Goal: Information Seeking & Learning: Learn about a topic

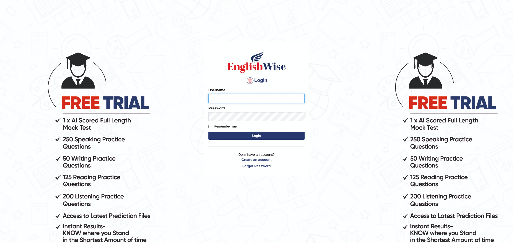
type input "Mugwunali"
click at [208, 132] on button "Login" at bounding box center [256, 136] width 96 height 8
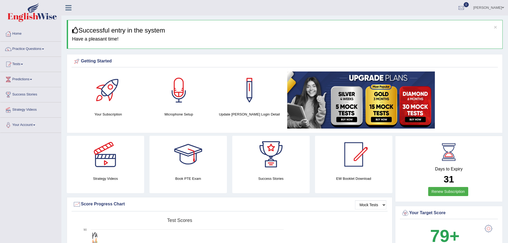
click at [44, 49] on span at bounding box center [43, 49] width 2 height 1
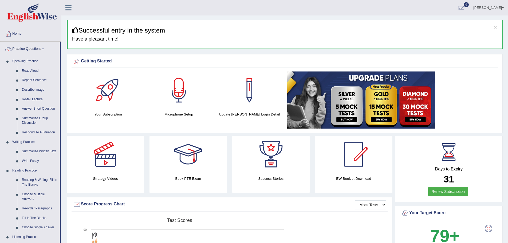
click at [167, 47] on div "× Successful entry in the system Have a pleasant time!" at bounding box center [285, 34] width 436 height 29
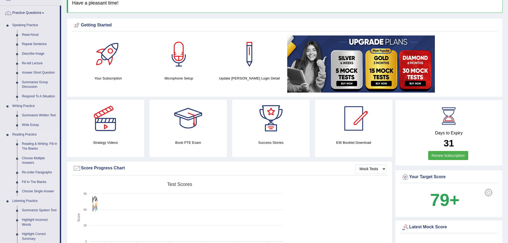
scroll to position [27, 0]
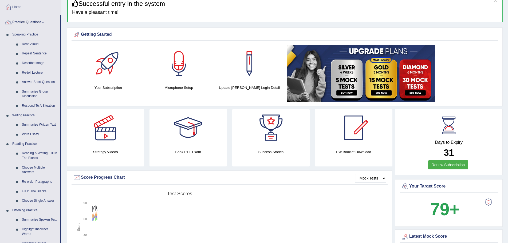
click at [45, 23] on link "Practice Questions" at bounding box center [30, 21] width 60 height 13
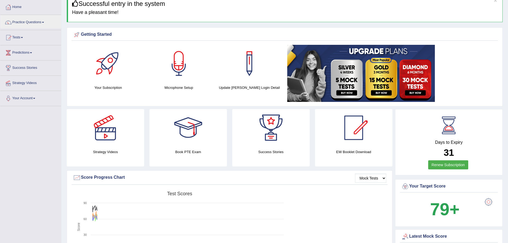
click at [23, 37] on span at bounding box center [22, 37] width 2 height 1
click at [28, 48] on link "Take Practice Sectional Test" at bounding box center [35, 50] width 50 height 10
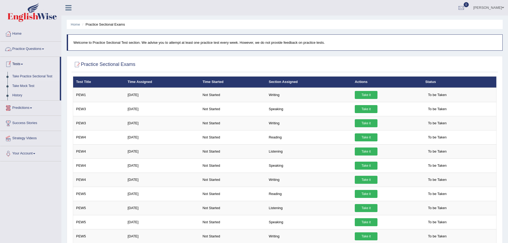
click at [44, 49] on span at bounding box center [43, 49] width 2 height 1
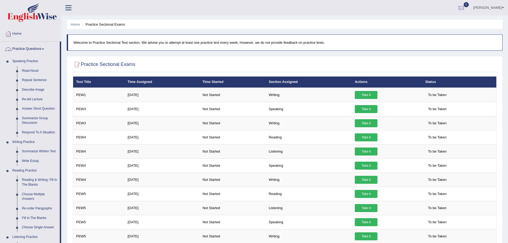
click at [45, 48] on link "Practice Questions" at bounding box center [30, 48] width 60 height 13
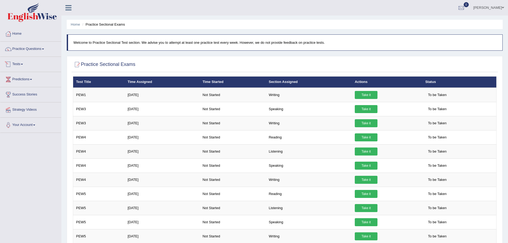
click at [24, 64] on link "Tests" at bounding box center [30, 63] width 61 height 13
click at [44, 49] on span at bounding box center [43, 49] width 2 height 1
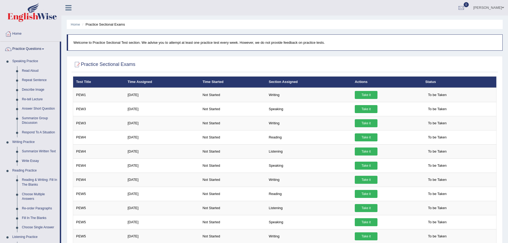
click at [44, 49] on span at bounding box center [43, 49] width 2 height 1
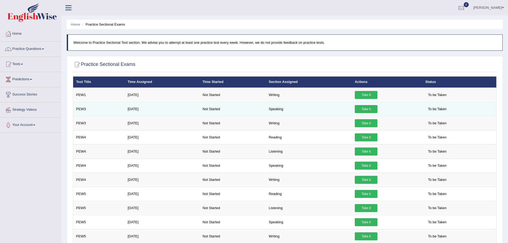
click at [367, 108] on link "Take it" at bounding box center [366, 109] width 23 height 8
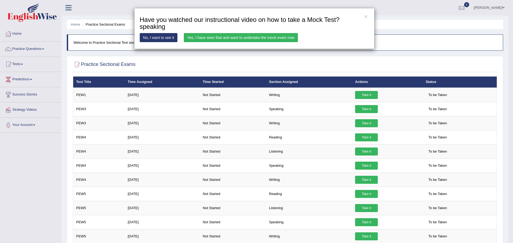
click at [267, 36] on link "Yes, I have seen that and want to undertake the mock exam now" at bounding box center [241, 37] width 114 height 9
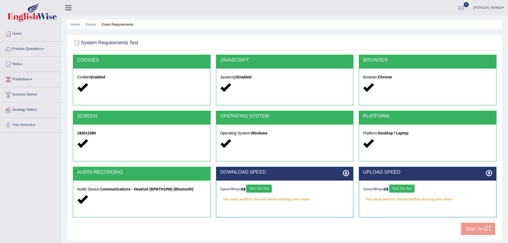
click at [396, 188] on button "Start 10s Test" at bounding box center [401, 189] width 25 height 8
click at [253, 187] on button "Start 10s Test" at bounding box center [258, 189] width 25 height 8
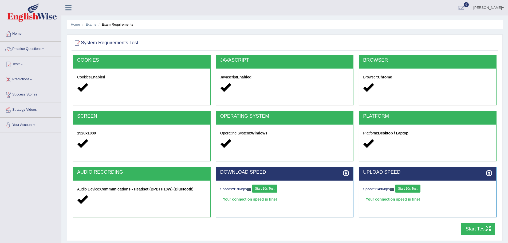
click at [473, 227] on button "Start Test" at bounding box center [478, 229] width 34 height 12
click at [485, 200] on div "Your connection speed is fine!" at bounding box center [427, 200] width 129 height 8
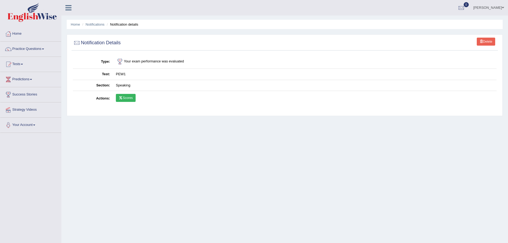
click at [130, 97] on link "Scores" at bounding box center [126, 98] width 20 height 8
click at [126, 95] on link "Scores" at bounding box center [126, 98] width 20 height 8
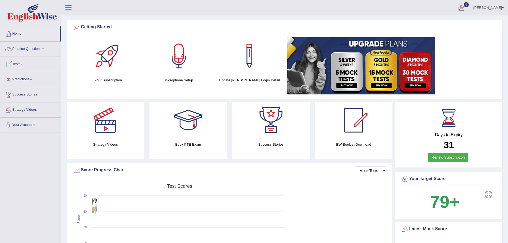
click at [24, 63] on link "Tests" at bounding box center [30, 63] width 61 height 13
click at [16, 95] on link "History" at bounding box center [35, 96] width 50 height 10
click at [46, 48] on link "Practice Questions" at bounding box center [30, 48] width 61 height 13
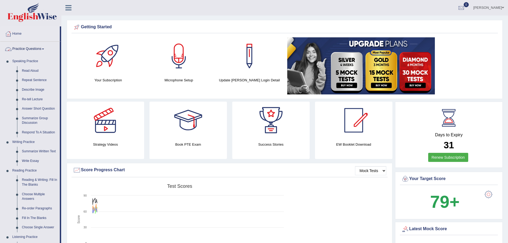
click at [44, 49] on span at bounding box center [43, 49] width 2 height 1
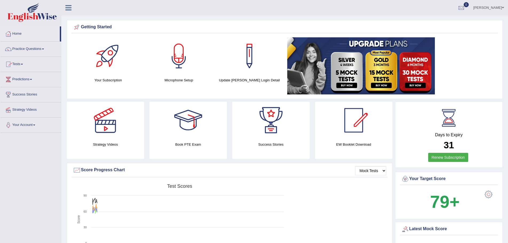
click at [24, 63] on link "Tests" at bounding box center [30, 63] width 61 height 13
click at [21, 94] on link "History" at bounding box center [35, 96] width 50 height 10
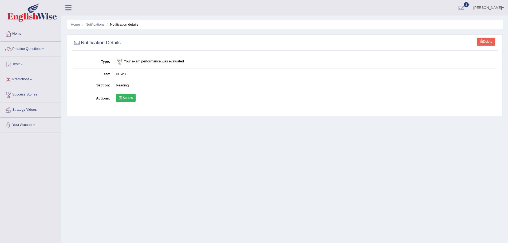
click at [123, 96] on link "Scores" at bounding box center [126, 98] width 20 height 8
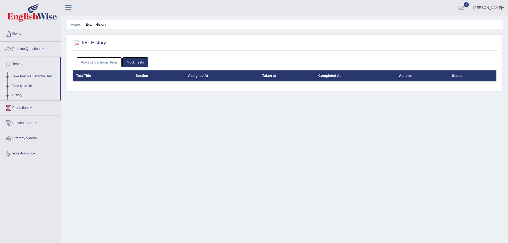
click at [108, 62] on link "Practice Sectional Tests" at bounding box center [99, 62] width 45 height 10
click at [107, 61] on link "Practice Sectional Tests" at bounding box center [99, 62] width 45 height 10
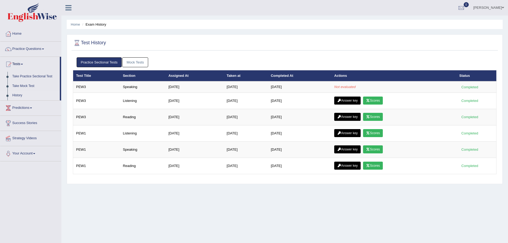
click at [354, 208] on div "Home Exam History Test History Practice Sectional Tests Mock Tests Test Title S…" at bounding box center [284, 133] width 447 height 267
click at [44, 48] on link "Practice Questions" at bounding box center [30, 48] width 61 height 13
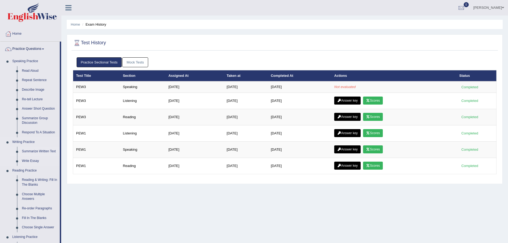
click at [40, 151] on link "Summarize Written Text" at bounding box center [39, 152] width 40 height 10
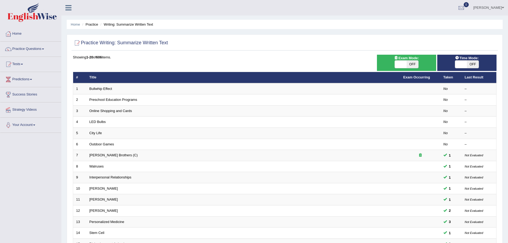
click at [472, 64] on span "OFF" at bounding box center [473, 64] width 12 height 7
checkbox input "true"
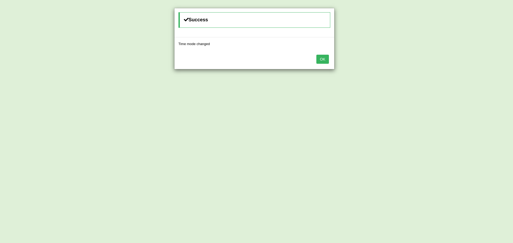
click at [321, 59] on button "OK" at bounding box center [322, 59] width 12 height 9
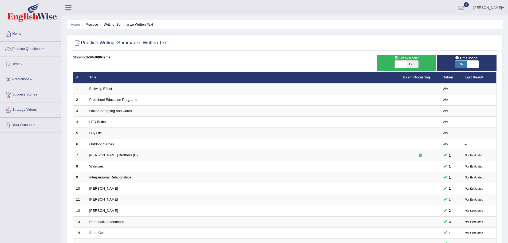
click at [412, 63] on span "OFF" at bounding box center [413, 64] width 12 height 7
checkbox input "true"
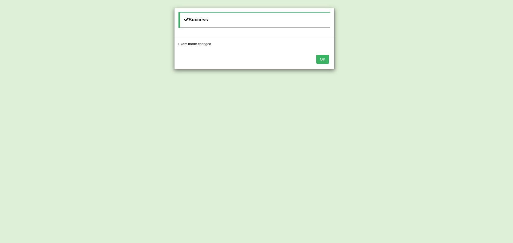
click at [321, 57] on button "OK" at bounding box center [322, 59] width 12 height 9
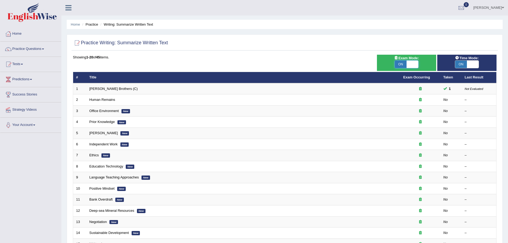
click at [414, 65] on span at bounding box center [413, 64] width 12 height 7
checkbox input "false"
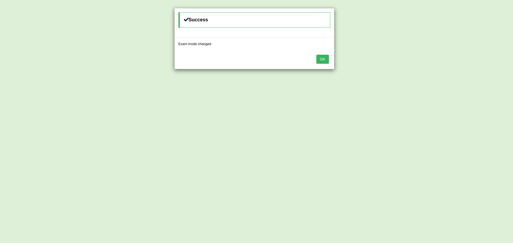
click at [323, 58] on button "OK" at bounding box center [322, 59] width 12 height 9
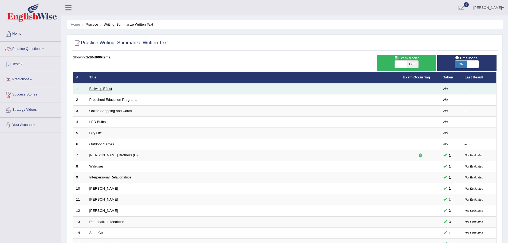
click at [101, 89] on link "Bullwhip Effect" at bounding box center [100, 89] width 23 height 4
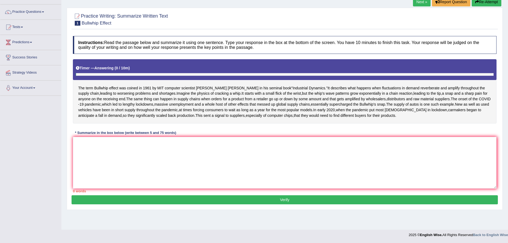
scroll to position [43, 0]
drag, startPoint x: 161, startPoint y: 163, endPoint x: 157, endPoint y: 157, distance: 7.5
click at [161, 163] on textarea at bounding box center [285, 163] width 424 height 52
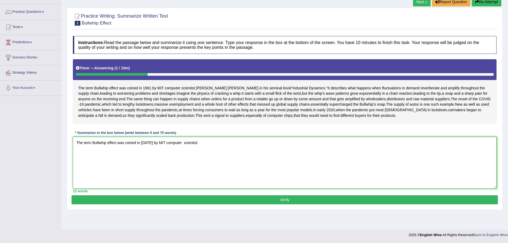
click at [183, 160] on textarea "The term Bullwhip effect was coined in 1961 by MIT computer scientist" at bounding box center [285, 163] width 424 height 52
click at [206, 159] on textarea "The term Bullwhip effect was coined in 1961 by MIT computer Scientist" at bounding box center [285, 163] width 424 height 52
click at [252, 159] on textarea "The term Bullwhip effect was coined in 1961 by MIT computer Scientist Jay Forre…" at bounding box center [285, 163] width 424 height 52
click at [275, 157] on textarea "The term Bullwhip effect was coined in 1961 by MIT computer Scientist Jay Forre…" at bounding box center [285, 163] width 424 height 52
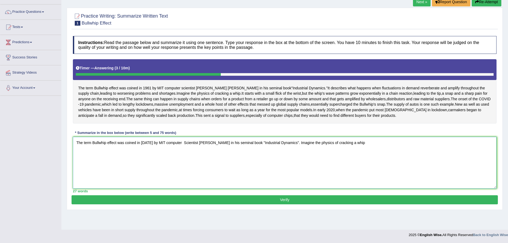
click at [287, 159] on textarea "The term Bullwhip effect was coined in 1961 by MIT computer Scientist Jay Forre…" at bounding box center [285, 163] width 424 height 52
click at [288, 158] on textarea "The term Bullwhip effect was coined in 1961 by MIT computer Scientist Jay Forre…" at bounding box center [285, 163] width 424 height 52
click at [361, 159] on textarea "The term Bullwhip effect was coined in 1961 by MIT computer Scientist Jay Forre…" at bounding box center [285, 163] width 424 height 52
click at [371, 160] on textarea "The term Bullwhip effect was coined in 1961 by MIT computer Scientist Jay Forre…" at bounding box center [285, 163] width 424 height 52
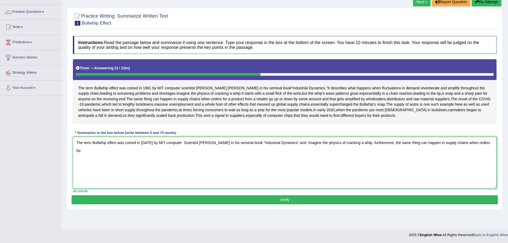
click at [487, 161] on textarea "The term Bullwhip effect was coined in 1961 by MIT computer Scientist Jay Forre…" at bounding box center [285, 163] width 424 height 52
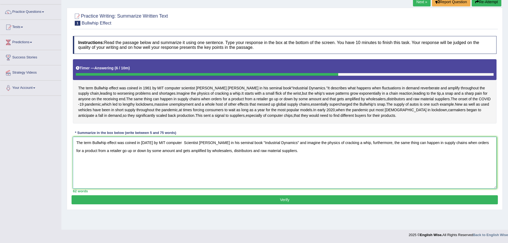
click at [292, 168] on textarea "The term Bullwhip effect was coined in 1961 by MIT computer Scientist Jay Forre…" at bounding box center [285, 163] width 424 height 52
type textarea "The term Bullwhip effect was coined in 1961 by MIT computer Scientist Jay Forre…"
click at [286, 205] on button "Verify" at bounding box center [285, 200] width 427 height 9
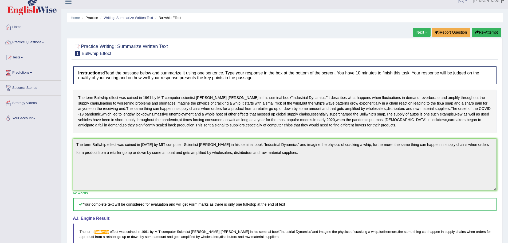
scroll to position [0, 0]
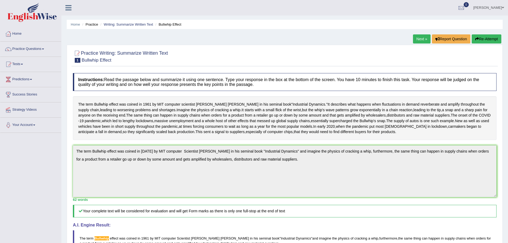
click at [493, 39] on button "Re-Attempt" at bounding box center [487, 38] width 30 height 9
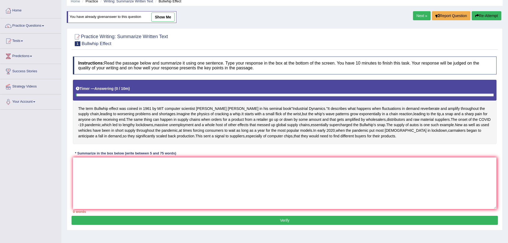
scroll to position [50, 0]
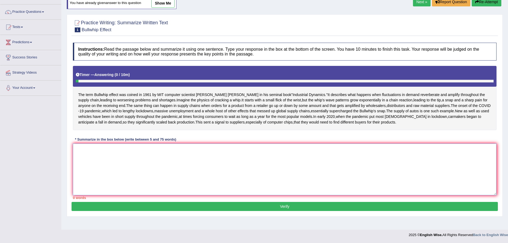
paste textarea "The term Bullwhip effect was coined in 1961 by MIT computer Scientist Jay Forre…"
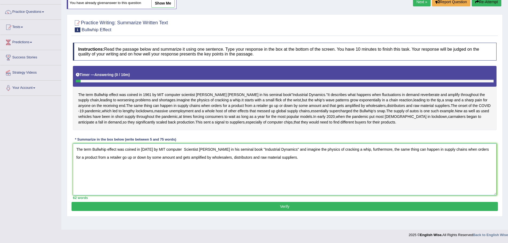
click at [101, 160] on textarea "The term Bullwhip effect was coined in 1961 by MIT computer Scientist Jay Forre…" at bounding box center [285, 170] width 424 height 52
type textarea "The term Bullwhip effect was coined in 1961 by MIT computer Scientist Jay Forre…"
click at [290, 211] on button "Verify" at bounding box center [285, 206] width 427 height 9
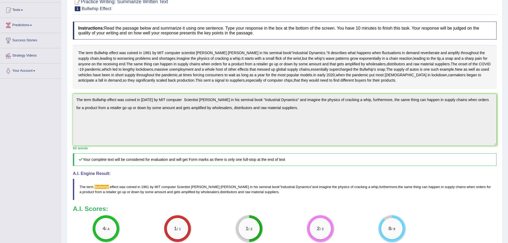
scroll to position [0, 0]
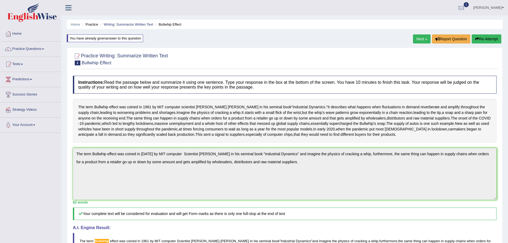
click at [417, 39] on link "Next »" at bounding box center [422, 38] width 18 height 9
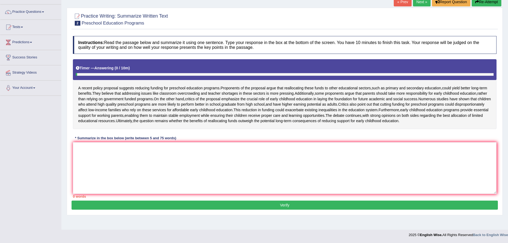
scroll to position [49, 0]
click at [137, 176] on textarea at bounding box center [285, 168] width 424 height 52
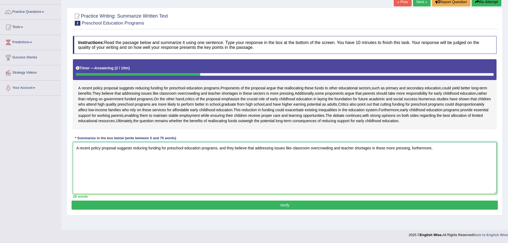
click at [386, 160] on textarea "A recent policy proposal suggests reducing funding for preschool education prog…" at bounding box center [285, 168] width 424 height 52
click at [459, 159] on textarea "A recent policy proposal suggests reducing funding for preschool education prog…" at bounding box center [285, 168] width 424 height 52
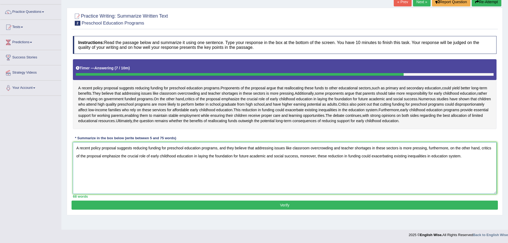
type textarea "A recent policy proposal suggests reducing funding for preschool education prog…"
click at [287, 210] on button "Verify" at bounding box center [285, 205] width 427 height 9
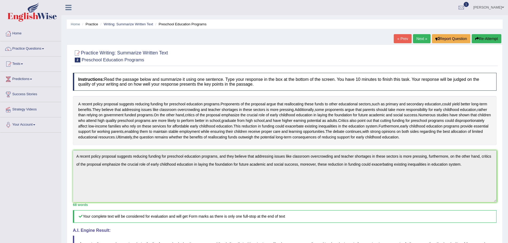
scroll to position [0, 0]
click at [483, 38] on button "Re-Attempt" at bounding box center [487, 38] width 30 height 9
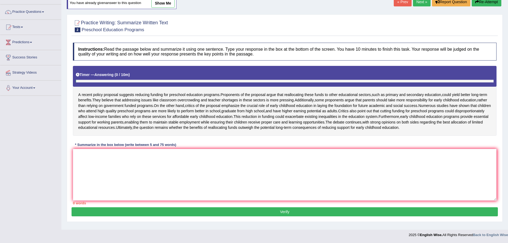
scroll to position [56, 0]
paste textarea "A recent policy proposal suggests reducing funding for preschool education prog…"
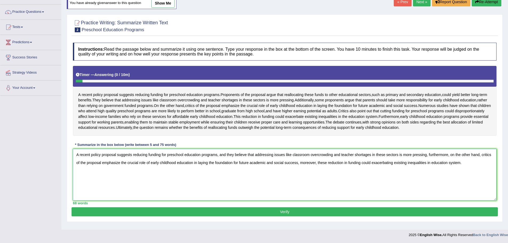
click at [393, 166] on textarea "A recent policy proposal suggests reducing funding for preschool education prog…" at bounding box center [285, 175] width 424 height 52
click at [327, 168] on textarea "A recent policy proposal suggests reducing funding for preschool education prog…" at bounding box center [285, 175] width 424 height 52
type textarea "A recent policy proposal suggests reducing funding for preschool education prog…"
click at [287, 215] on button "Verify" at bounding box center [285, 212] width 427 height 9
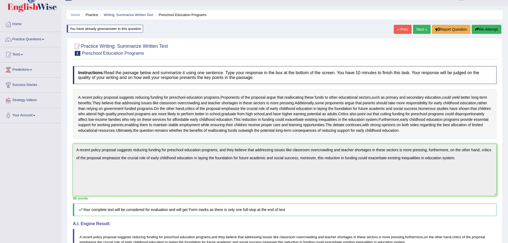
scroll to position [6, 0]
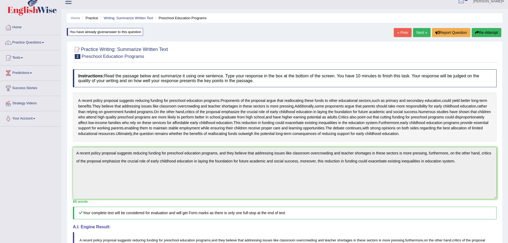
click at [43, 41] on link "Practice Questions" at bounding box center [30, 41] width 61 height 13
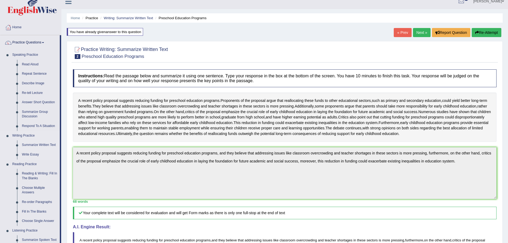
click at [41, 144] on link "Summarize Written Text" at bounding box center [39, 146] width 40 height 10
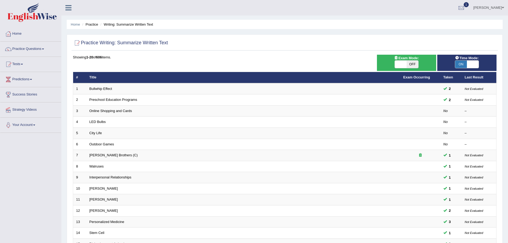
scroll to position [27, 0]
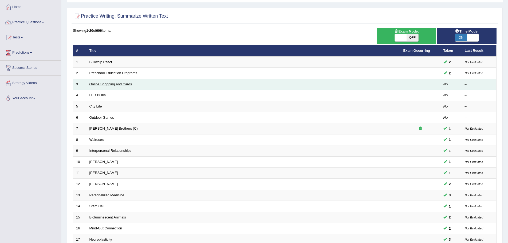
click at [106, 85] on link "Online Shopping and Cards" at bounding box center [110, 84] width 43 height 4
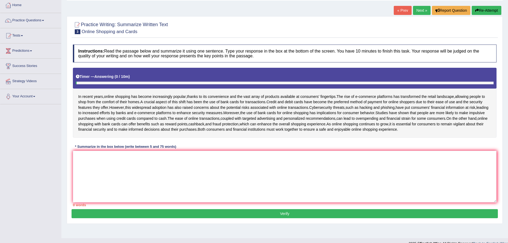
scroll to position [38, 0]
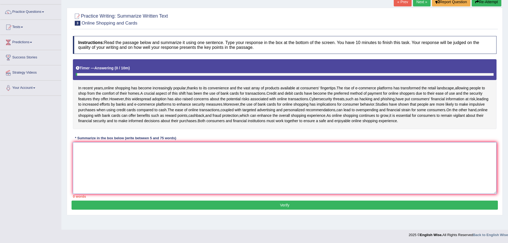
click at [122, 165] on textarea at bounding box center [285, 168] width 424 height 52
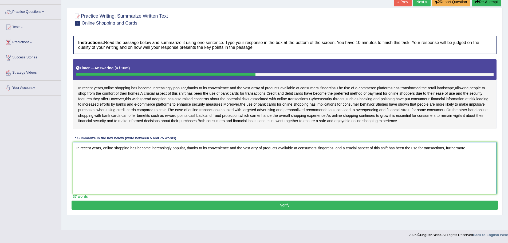
drag, startPoint x: 466, startPoint y: 158, endPoint x: 344, endPoint y: 164, distance: 122.2
click at [344, 164] on textarea "In recent years, online shopping has become increasingly popular, thanks to its…" at bounding box center [285, 168] width 424 height 52
click at [481, 159] on textarea "In recent years, online shopping has become increasingly popular, thanks to its…" at bounding box center [285, 168] width 424 height 52
click at [205, 167] on textarea "In recent years, online shopping has become increasingly popular, thanks to its…" at bounding box center [285, 168] width 424 height 52
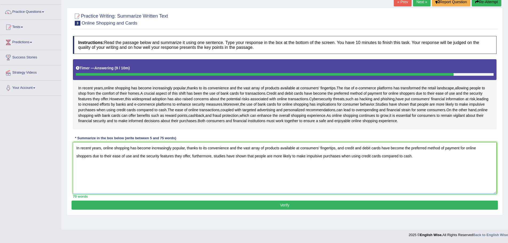
type textarea "In recent years, online shopping has become increasingly popular, thanks to its…"
click at [288, 210] on button "Verify" at bounding box center [285, 205] width 427 height 9
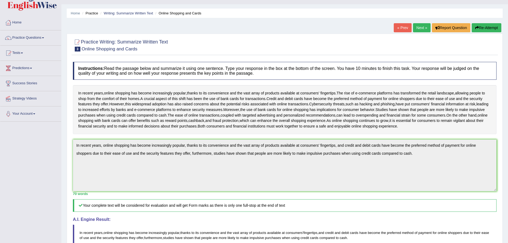
scroll to position [0, 0]
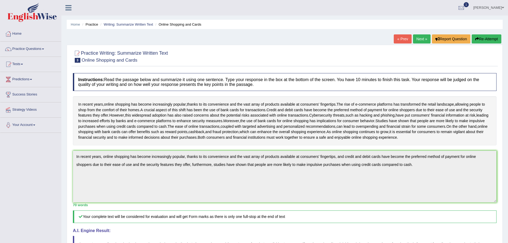
click at [416, 38] on link "Next »" at bounding box center [422, 38] width 18 height 9
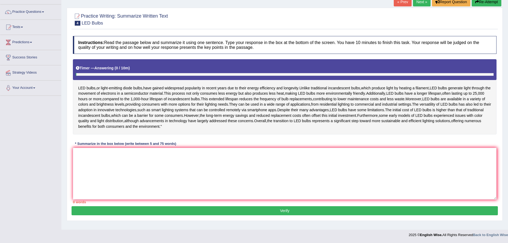
scroll to position [43, 0]
click at [108, 170] on textarea at bounding box center [285, 174] width 424 height 52
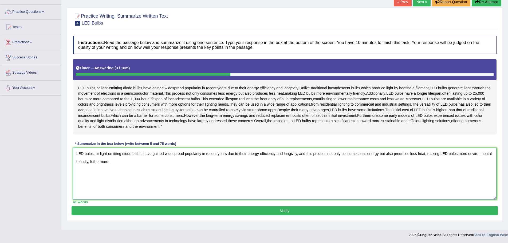
drag, startPoint x: 483, startPoint y: 158, endPoint x: 473, endPoint y: 165, distance: 12.1
click at [483, 159] on textarea "LED bulbs, or light-emitting diode bulbs, have gained widespread popularity in …" at bounding box center [285, 174] width 424 height 52
click at [146, 168] on textarea "LED bulbs, or light-emitting diode bulbs, have gained widespread popularity in …" at bounding box center [285, 174] width 424 height 52
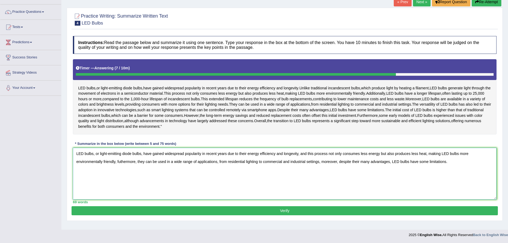
type textarea "LED bulbs, or light-emitting diode bulbs, have gained widespread popularity in …"
click at [296, 216] on button "Verify" at bounding box center [285, 210] width 427 height 9
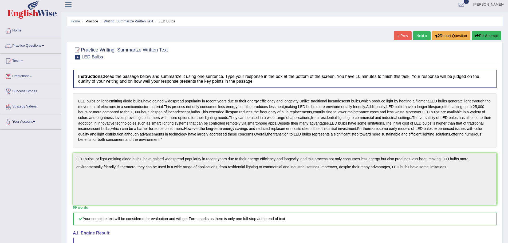
scroll to position [0, 0]
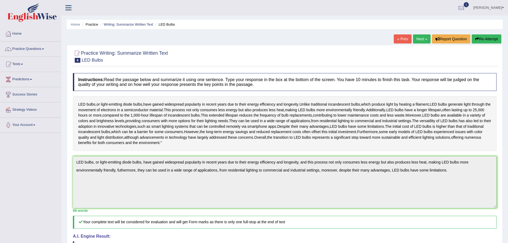
click at [418, 39] on link "Next »" at bounding box center [422, 38] width 18 height 9
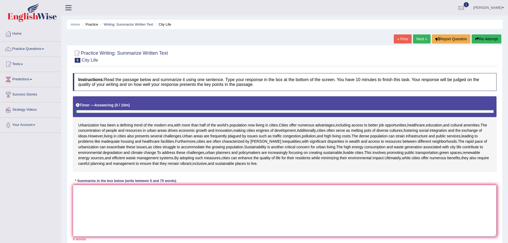
click at [147, 199] on textarea at bounding box center [285, 211] width 424 height 52
click at [89, 192] on textarea "Urbanisation" at bounding box center [285, 211] width 424 height 52
click at [110, 193] on textarea "Urbanization" at bounding box center [285, 211] width 424 height 52
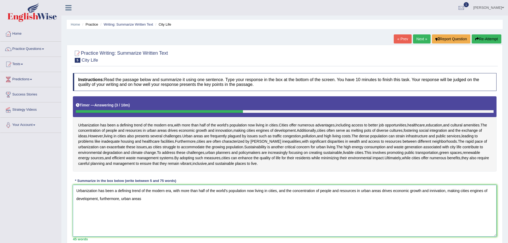
click at [154, 203] on textarea "Urbanization has been a defining trend of the modern era, with more than half o…" at bounding box center [285, 211] width 424 height 52
click at [157, 223] on textarea "Urbanization has been a defining trend of the modern era, with more than half o…" at bounding box center [285, 211] width 424 height 52
click at [293, 200] on textarea "Urbanization has been a defining trend of the modern era, with more than half o…" at bounding box center [285, 211] width 424 height 52
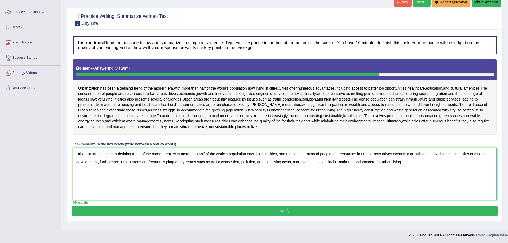
scroll to position [37, 0]
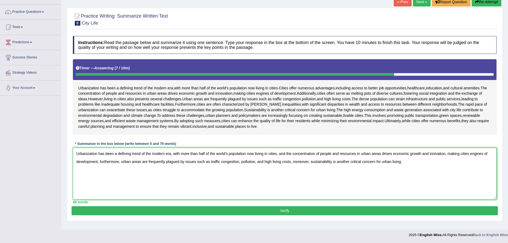
click at [436, 154] on textarea "Urbanization has been a defining trend of the modern era, with more than half o…" at bounding box center [285, 174] width 424 height 52
type textarea "Urbanization has been a defining trend of the modern era, with more than half o…"
click at [284, 210] on button "Verify" at bounding box center [285, 210] width 427 height 9
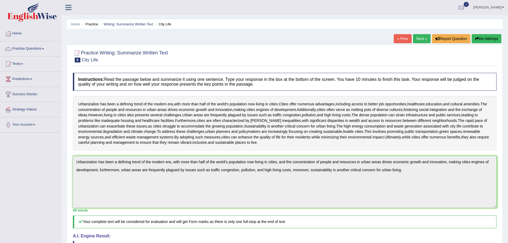
scroll to position [0, 0]
click at [44, 49] on span at bounding box center [43, 49] width 2 height 1
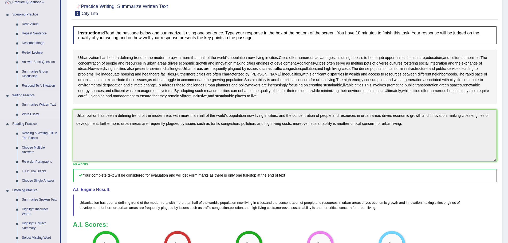
scroll to position [53, 0]
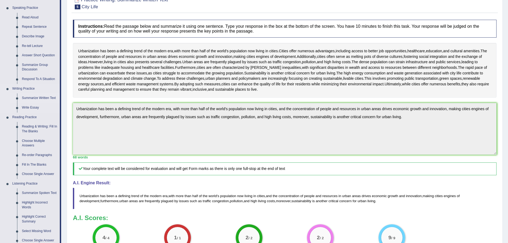
click at [46, 98] on link "Summarize Written Text" at bounding box center [39, 98] width 40 height 10
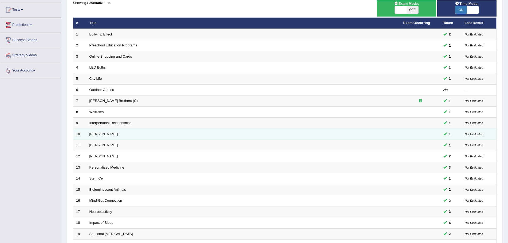
scroll to position [53, 0]
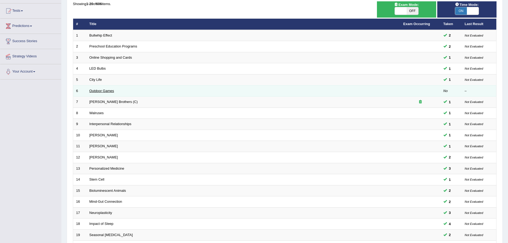
click at [101, 90] on link "Outdoor Games" at bounding box center [101, 91] width 25 height 4
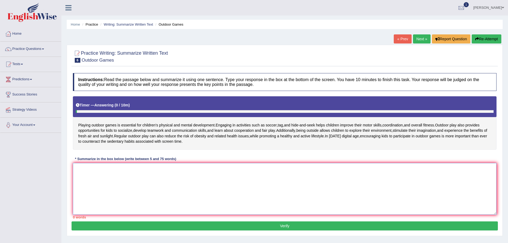
click at [104, 183] on textarea at bounding box center [285, 189] width 424 height 52
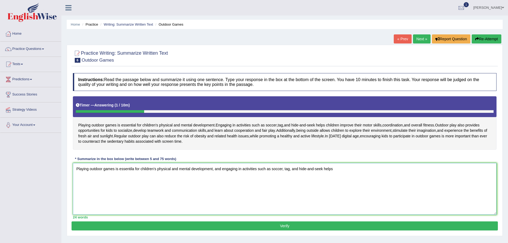
click at [341, 171] on textarea "Playing outdoor games is essentila for children's physical and mental developme…" at bounding box center [285, 189] width 424 height 52
click at [448, 169] on textarea "Playing outdoor games is essentila for children's physical and mental developme…" at bounding box center [285, 189] width 424 height 52
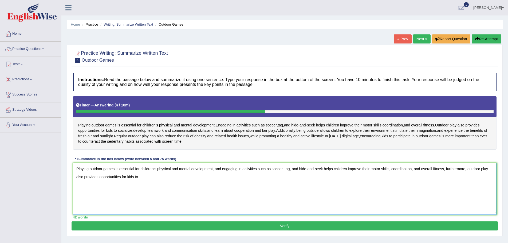
click at [143, 178] on textarea "Playing outdoor games is essential for children's physical and mental developme…" at bounding box center [285, 189] width 424 height 52
click at [269, 178] on textarea "Playing outdoor games is essential for children's physical and mental developme…" at bounding box center [285, 189] width 424 height 52
click at [283, 178] on textarea "Playing outdoor games is essential for children's physical and mental developme…" at bounding box center [285, 189] width 424 height 52
click at [268, 177] on textarea "Playing outdoor games is essential for children's physical and mental developme…" at bounding box center [285, 189] width 424 height 52
click at [301, 177] on textarea "Playing outdoor games is essential for children's physical and mental developme…" at bounding box center [285, 189] width 424 height 52
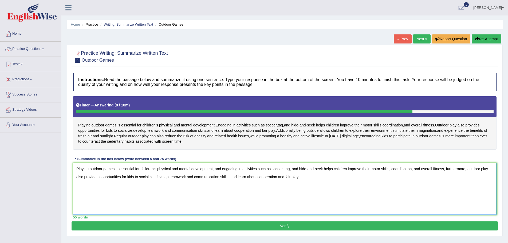
type textarea "Playing outdoor games is essential for children's physical and mental developme…"
click at [285, 225] on button "Verify" at bounding box center [285, 226] width 427 height 9
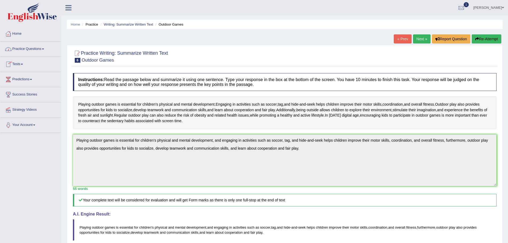
click at [23, 63] on link "Tests" at bounding box center [30, 63] width 61 height 13
click at [19, 95] on link "History" at bounding box center [35, 96] width 50 height 10
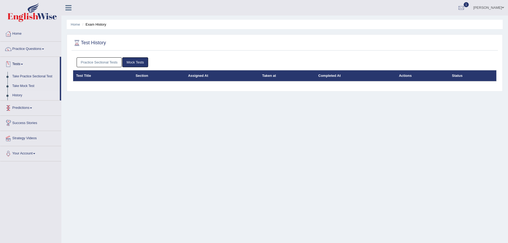
click at [95, 61] on link "Practice Sectional Tests" at bounding box center [99, 62] width 45 height 10
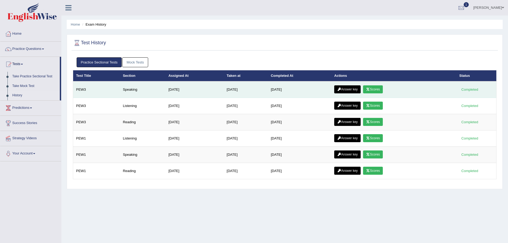
click at [356, 89] on link "Answer key" at bounding box center [347, 89] width 26 height 8
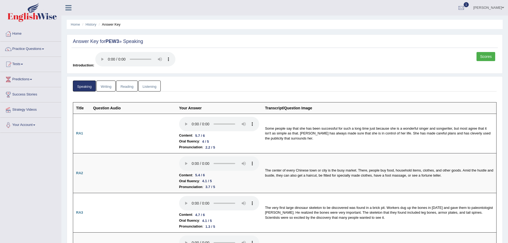
click at [487, 55] on link "Scores" at bounding box center [486, 56] width 19 height 9
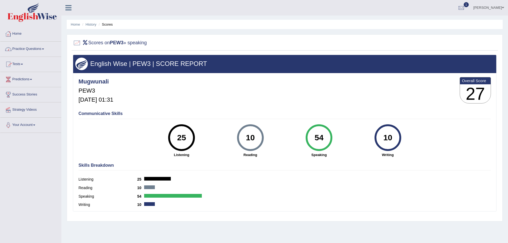
click at [21, 34] on link "Home" at bounding box center [30, 32] width 61 height 13
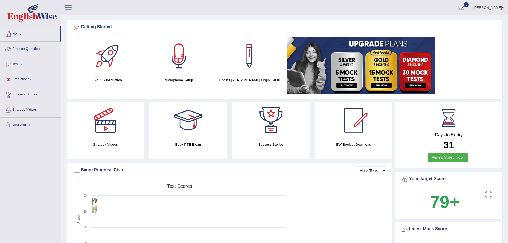
click at [504, 6] on span at bounding box center [503, 7] width 2 height 3
click at [466, 69] on link "Log out" at bounding box center [479, 69] width 58 height 12
